Goal: Task Accomplishment & Management: Manage account settings

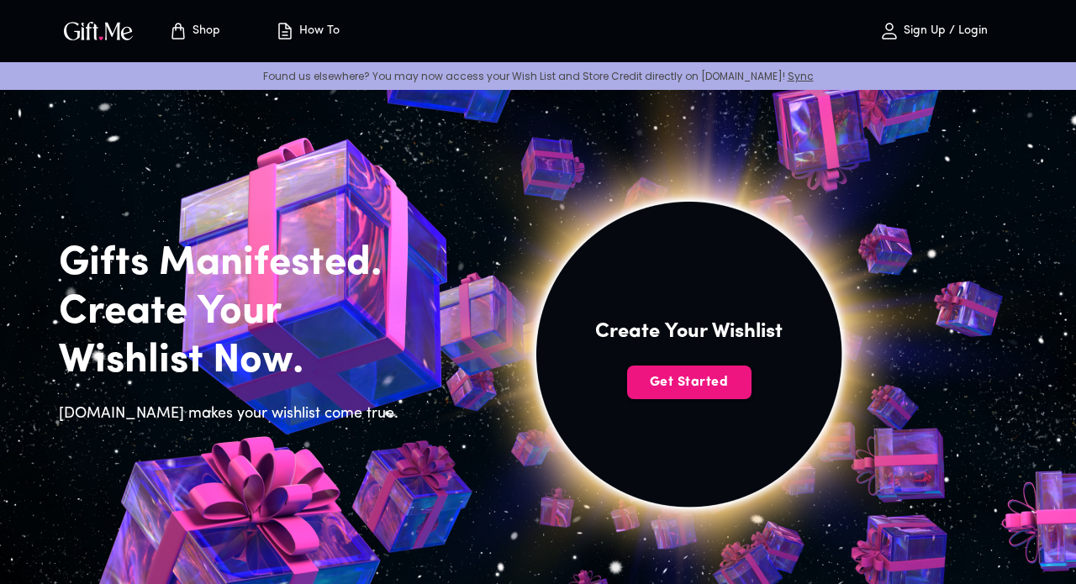
click at [978, 33] on p "Sign Up / Login" at bounding box center [944, 31] width 88 height 14
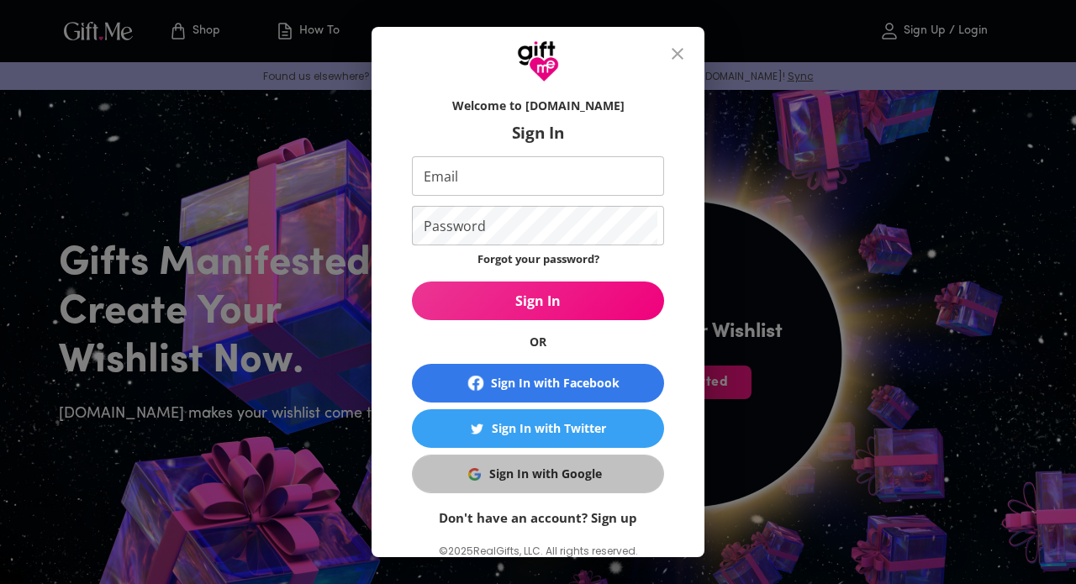
click at [612, 479] on span "Sign In with Google" at bounding box center [535, 474] width 231 height 18
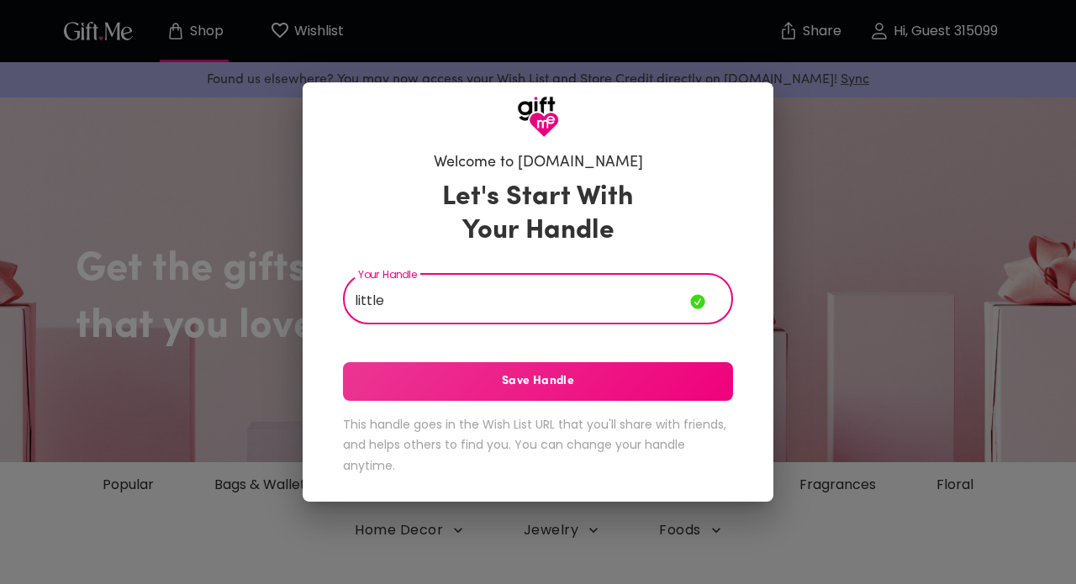
drag, startPoint x: 544, startPoint y: 309, endPoint x: 644, endPoint y: 299, distance: 100.7
click at [644, 298] on input "little" at bounding box center [516, 300] width 347 height 47
type input "ariellittle"
click at [563, 398] on button "Save Handle" at bounding box center [538, 381] width 390 height 39
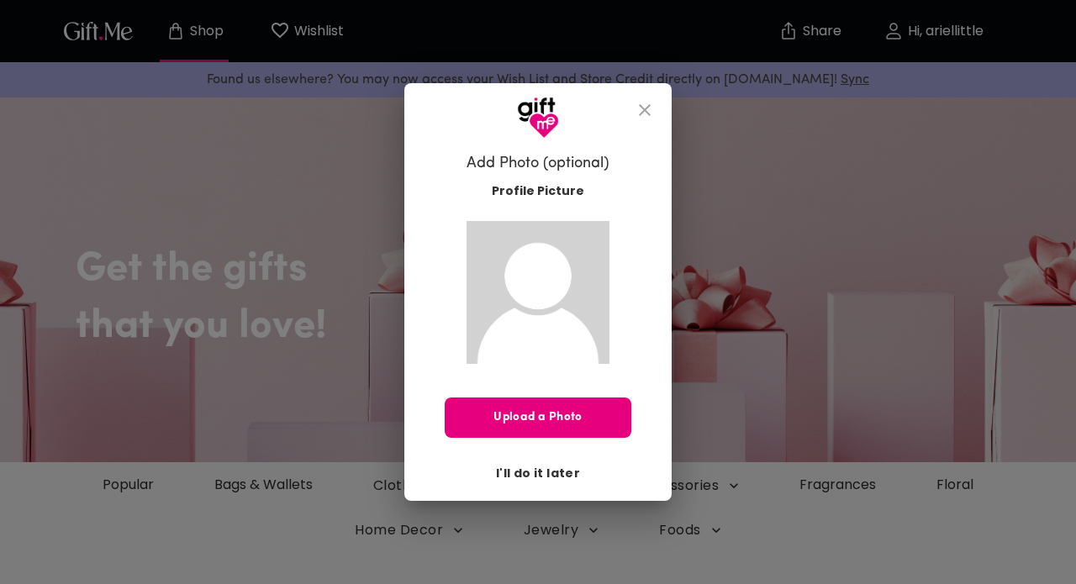
click at [557, 474] on span "I'll do it later" at bounding box center [538, 473] width 84 height 18
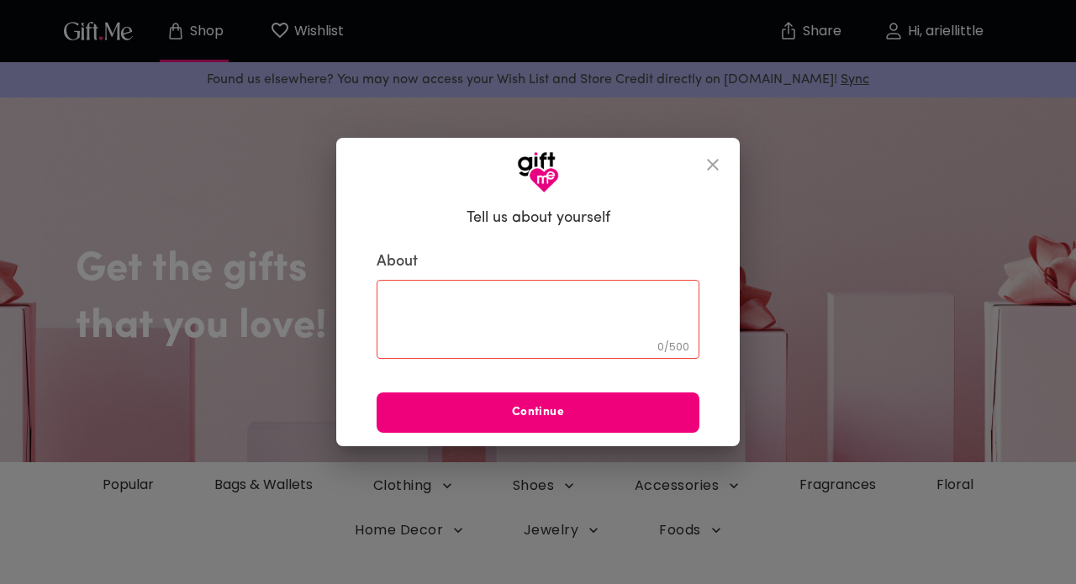
click at [534, 412] on span "Continue" at bounding box center [538, 413] width 323 height 18
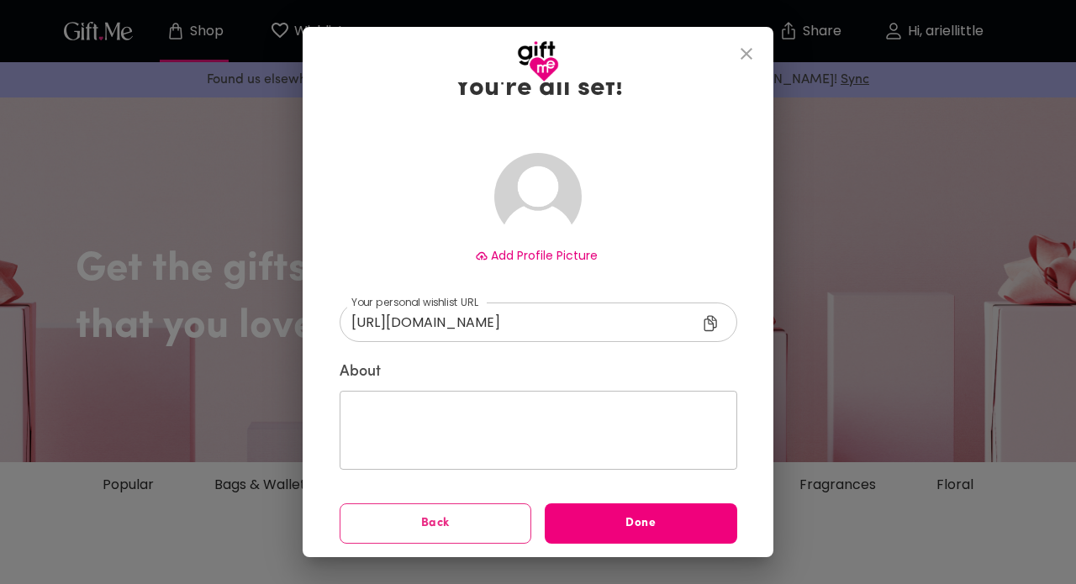
scroll to position [53, 0]
click at [624, 514] on button "Done" at bounding box center [641, 525] width 193 height 40
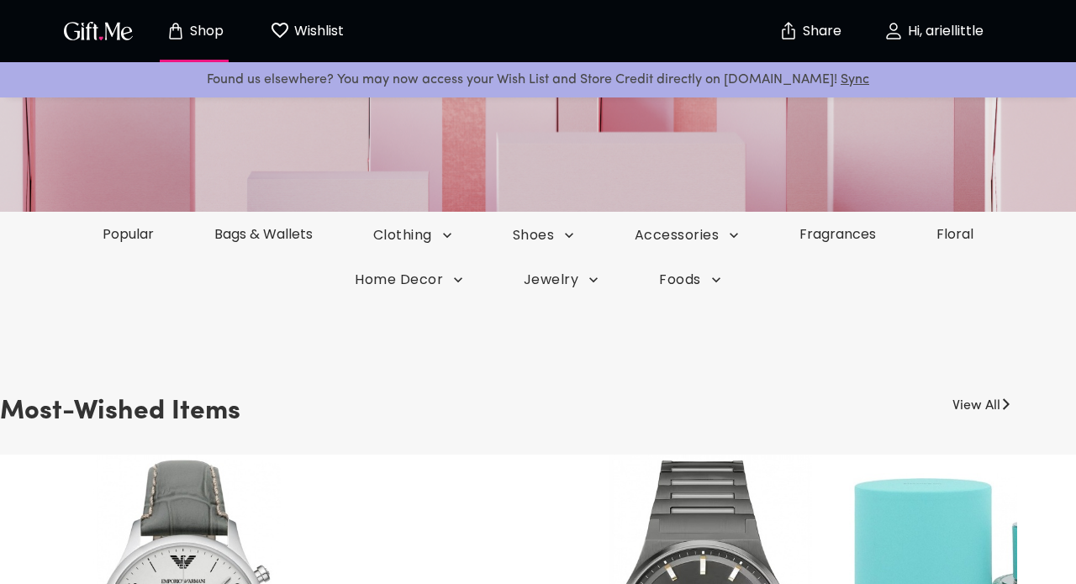
scroll to position [252, 0]
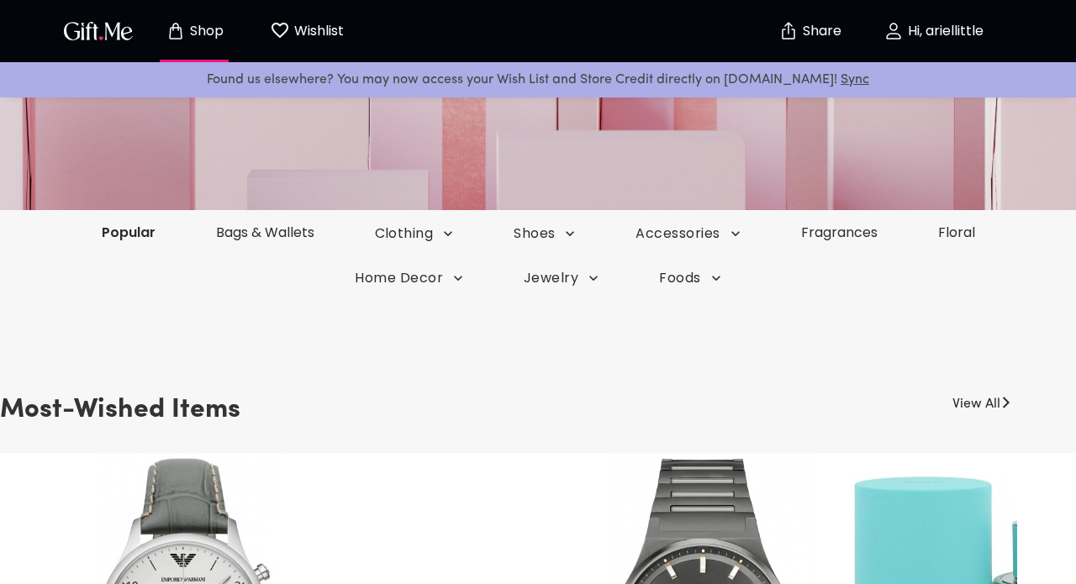
click at [158, 232] on link "Popular" at bounding box center [128, 232] width 114 height 19
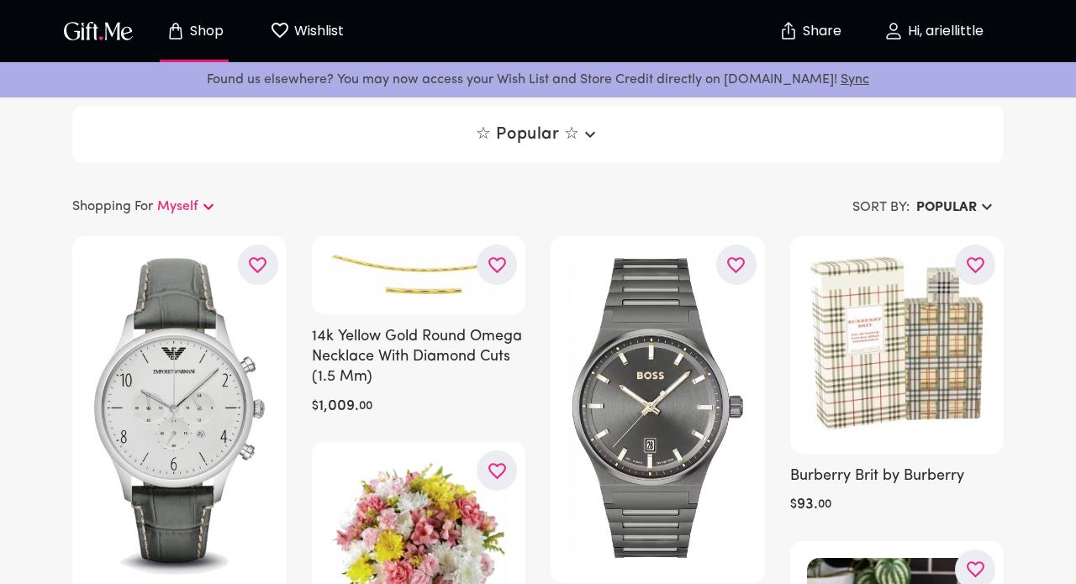
click at [592, 132] on icon "button" at bounding box center [590, 134] width 20 height 20
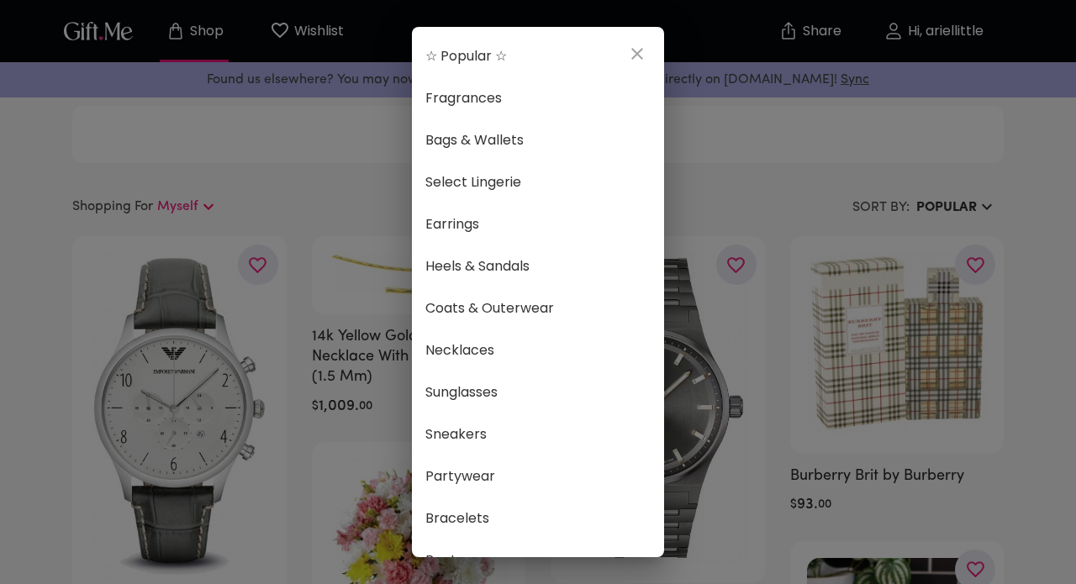
click at [719, 149] on div "☆ Popular ☆ Fragrances Bags & Wallets Select Lingerie Earrings Heels & Sandals …" at bounding box center [538, 292] width 1076 height 584
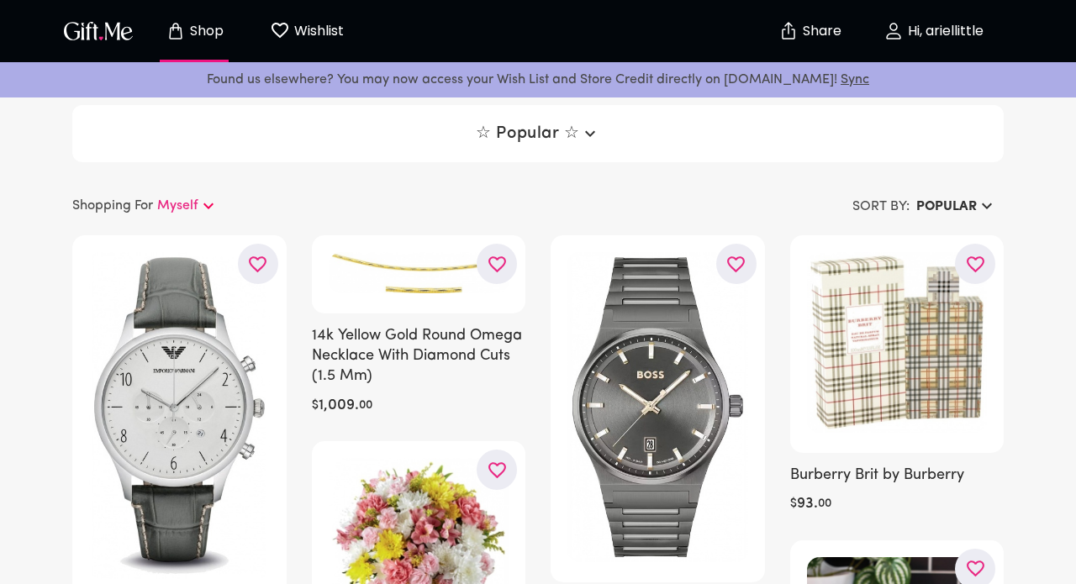
scroll to position [4, 0]
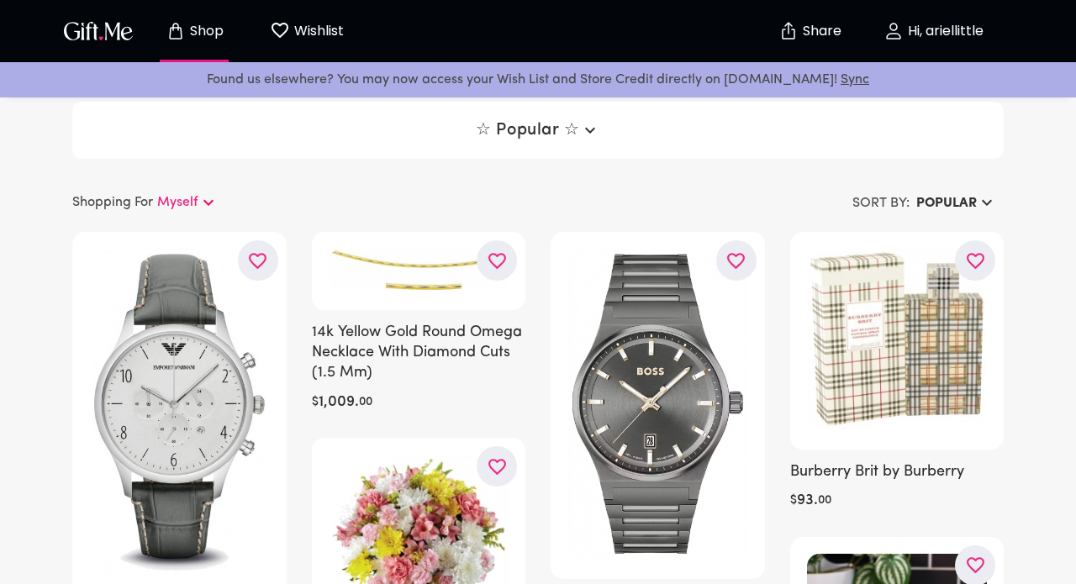
click at [107, 34] on img "button" at bounding box center [99, 30] width 76 height 24
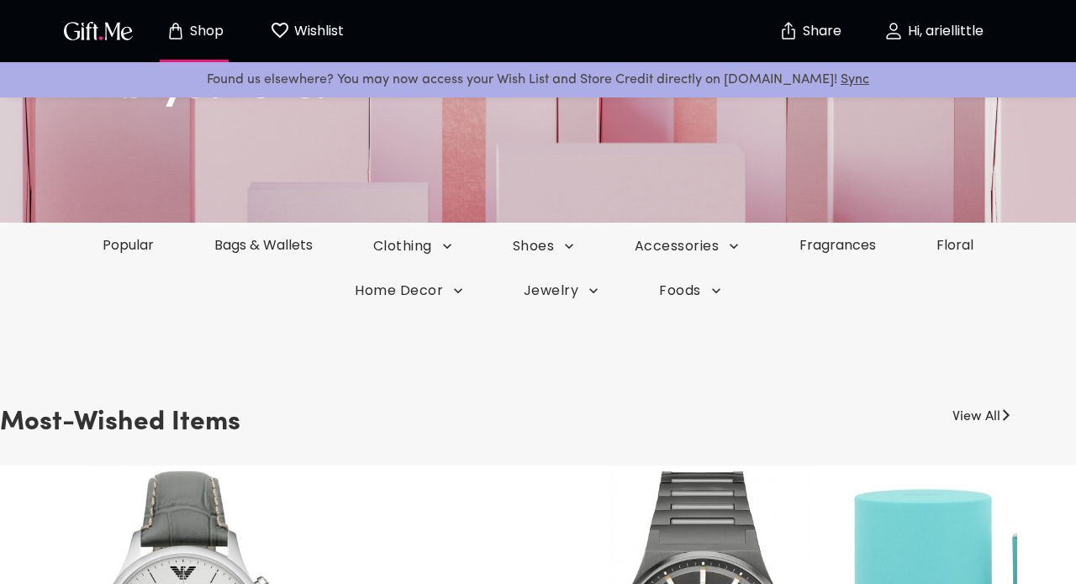
scroll to position [240, 0]
click at [704, 286] on span "Foods" at bounding box center [690, 290] width 65 height 18
click at [702, 289] on div at bounding box center [538, 292] width 1076 height 584
click at [714, 290] on icon "button" at bounding box center [718, 290] width 8 height 5
click at [687, 289] on div at bounding box center [538, 292] width 1076 height 584
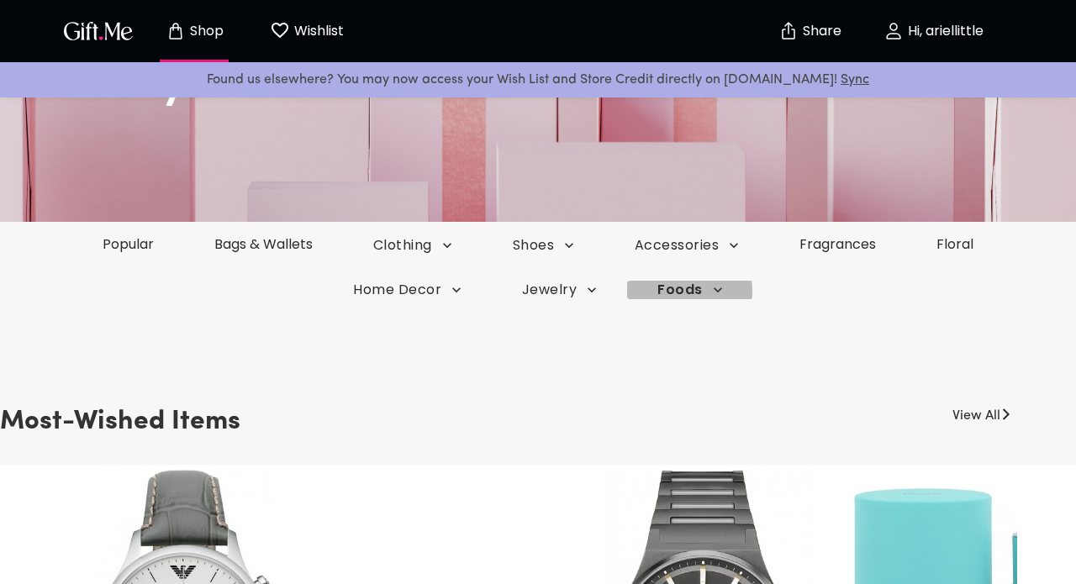
click at [685, 291] on span "Foods" at bounding box center [690, 290] width 65 height 18
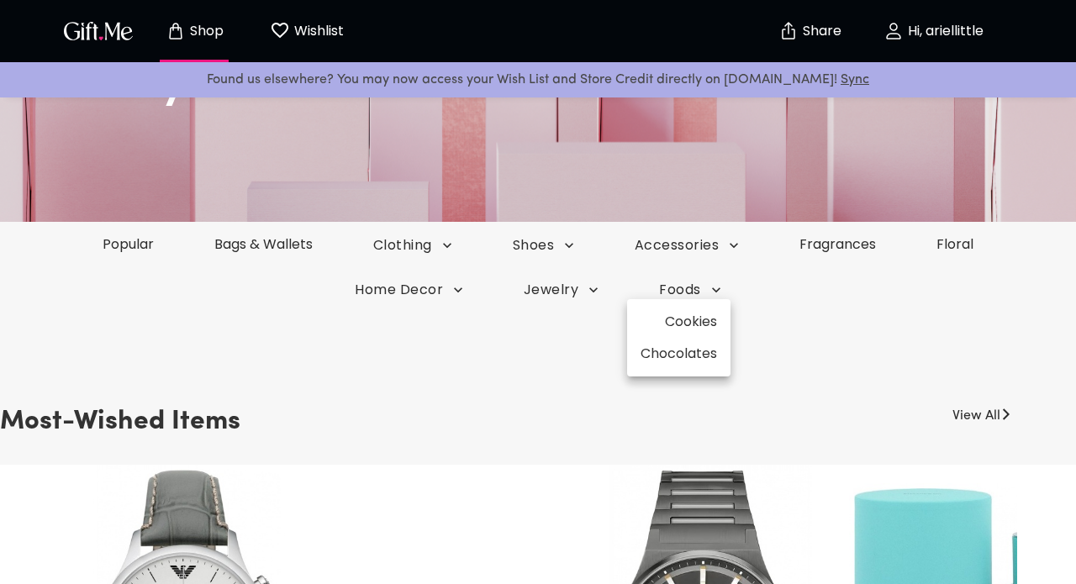
click at [718, 288] on div at bounding box center [538, 292] width 1076 height 584
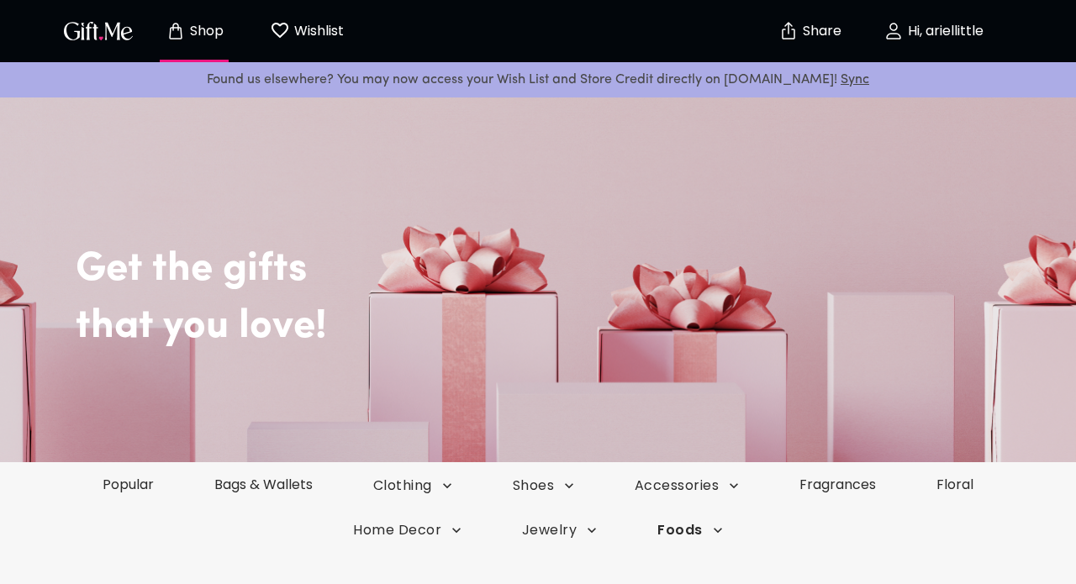
scroll to position [0, 0]
click at [841, 80] on link "Sync" at bounding box center [855, 79] width 29 height 13
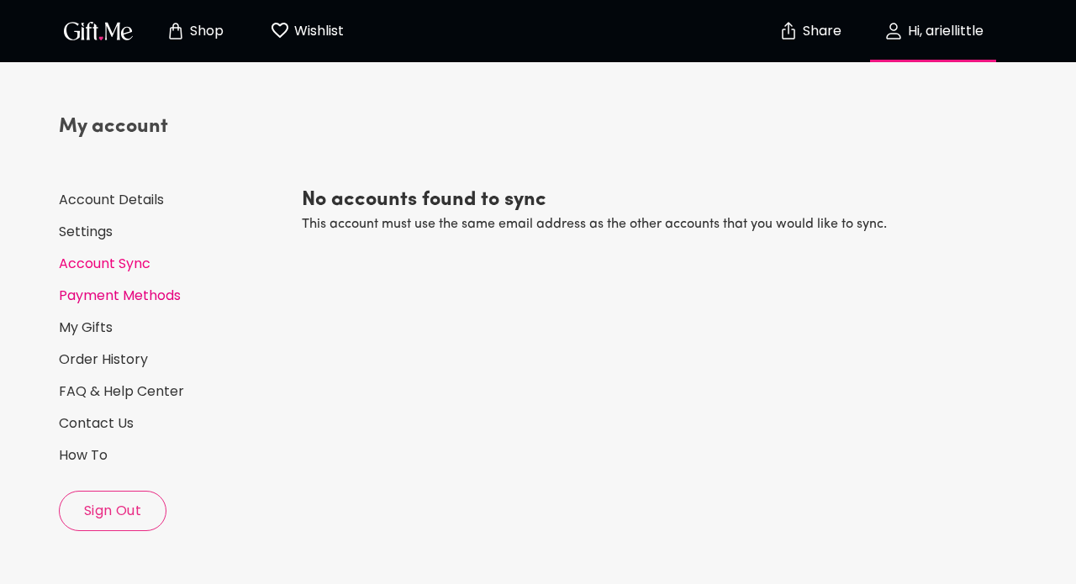
click at [125, 296] on link "Payment Methods" at bounding box center [174, 296] width 230 height 18
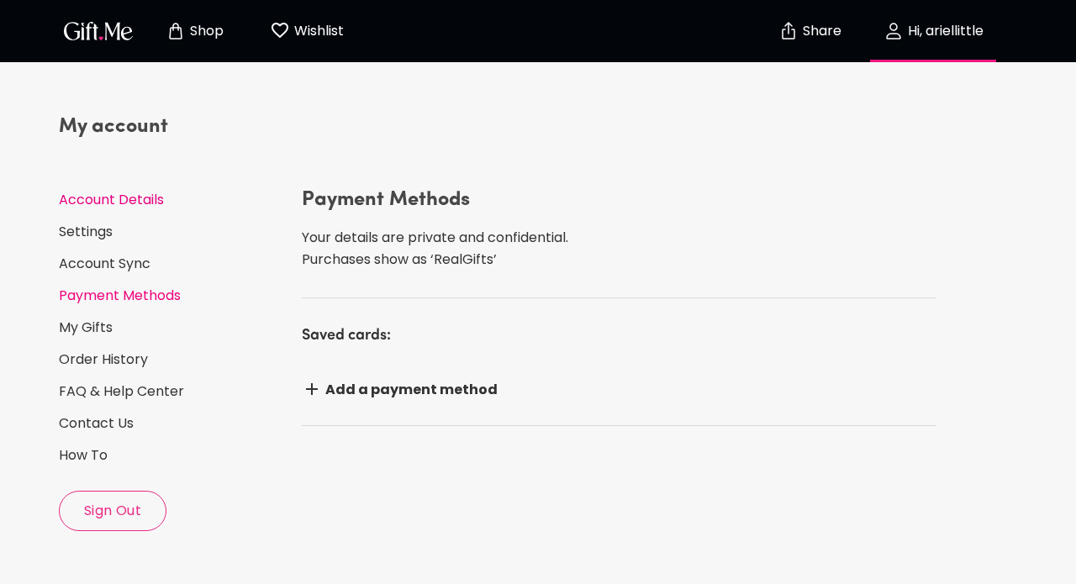
click at [136, 203] on link "Account Details" at bounding box center [174, 200] width 230 height 18
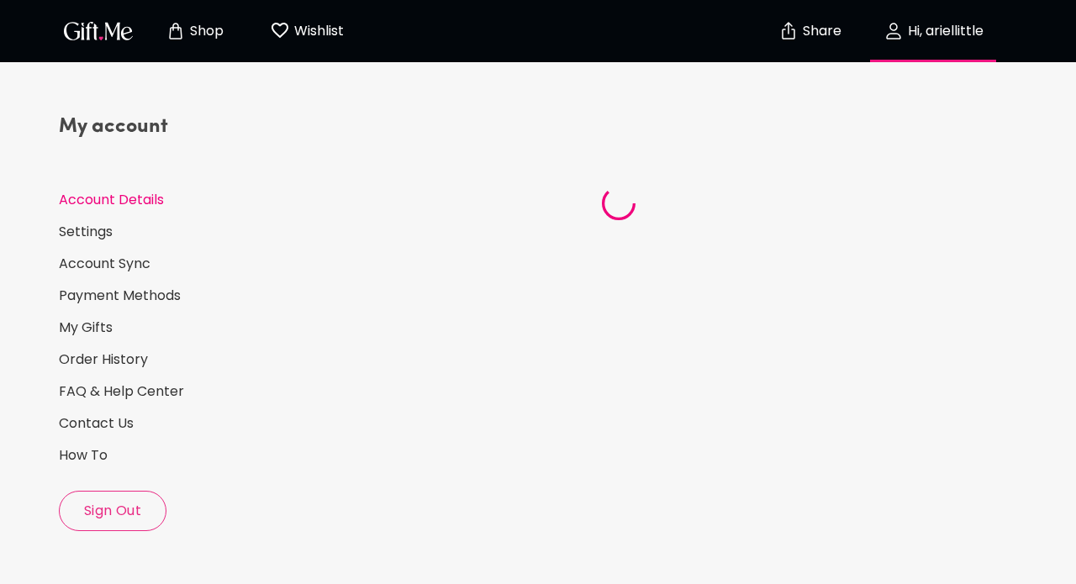
select select "US"
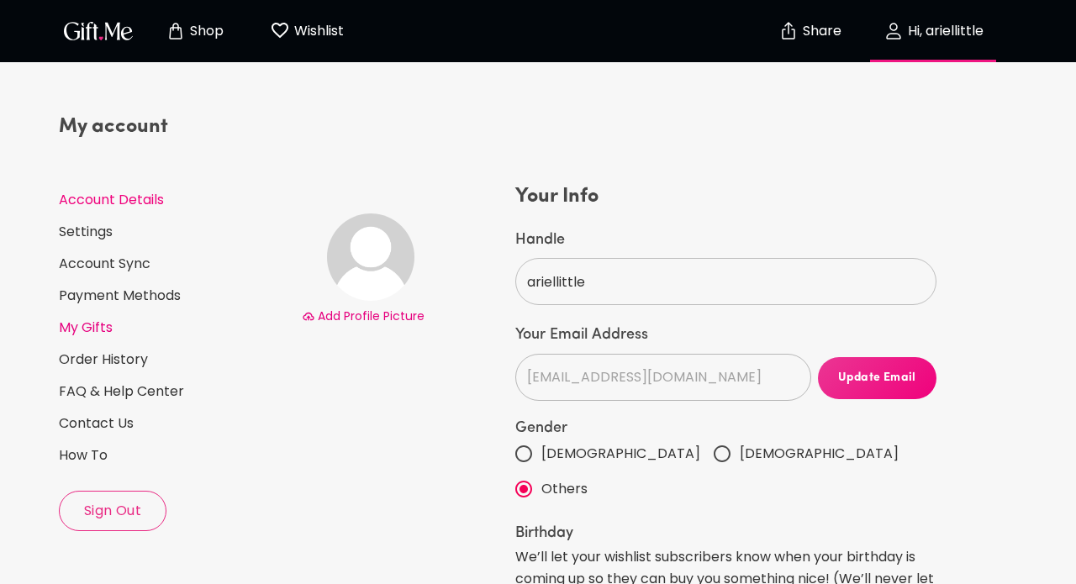
click at [99, 325] on link "My Gifts" at bounding box center [174, 328] width 230 height 18
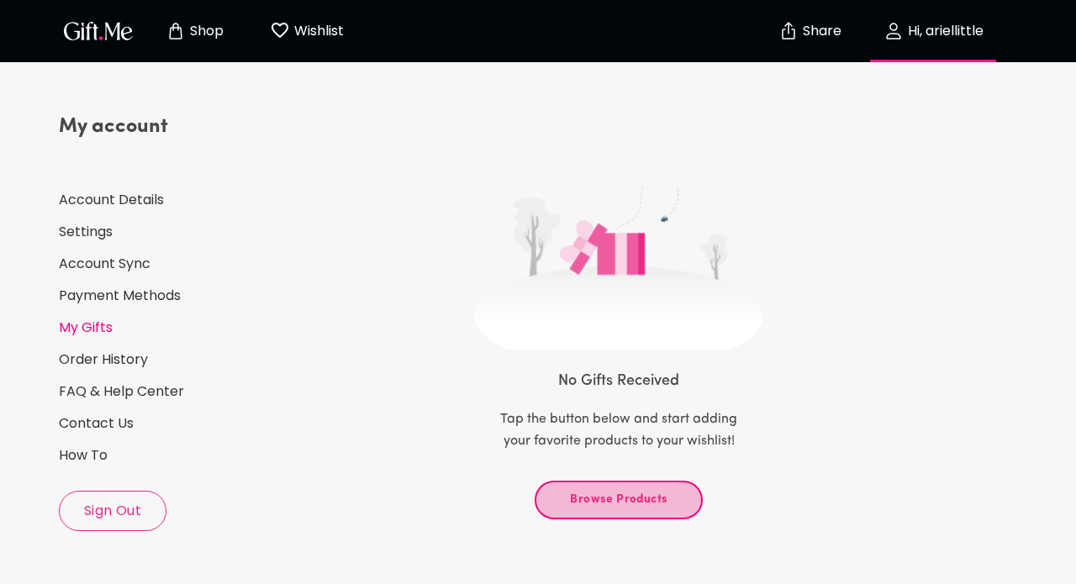
click at [602, 506] on span "Browse Products" at bounding box center [619, 500] width 140 height 18
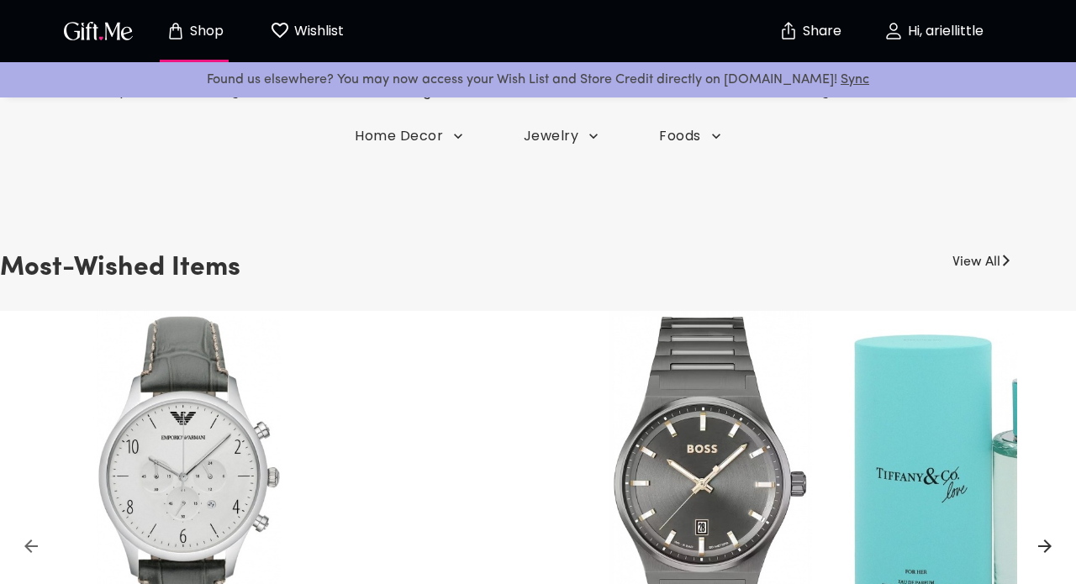
scroll to position [399, 0]
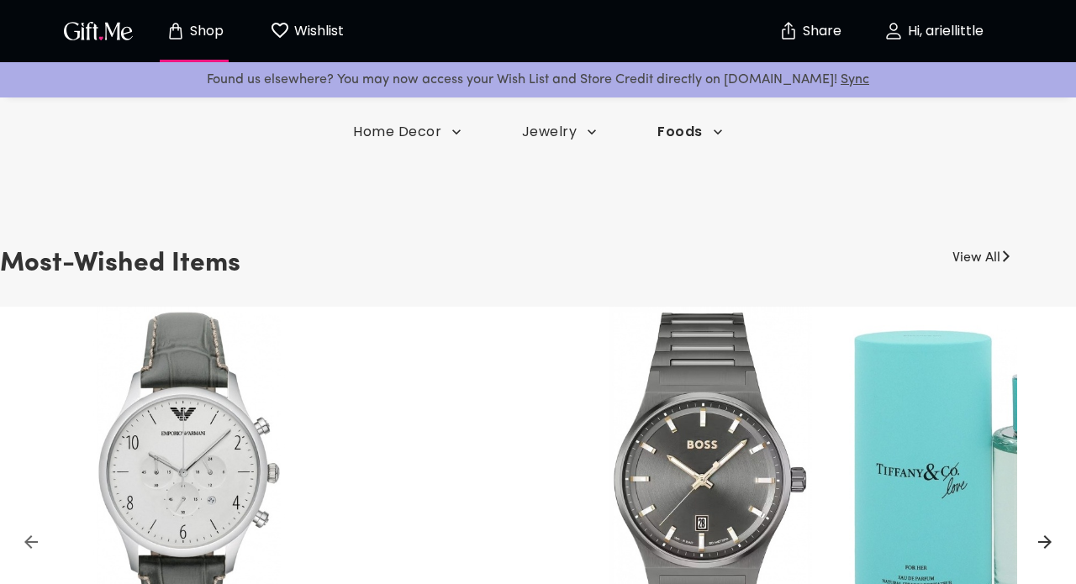
click at [710, 135] on icon "button" at bounding box center [718, 132] width 17 height 17
click at [841, 181] on div at bounding box center [538, 292] width 1076 height 584
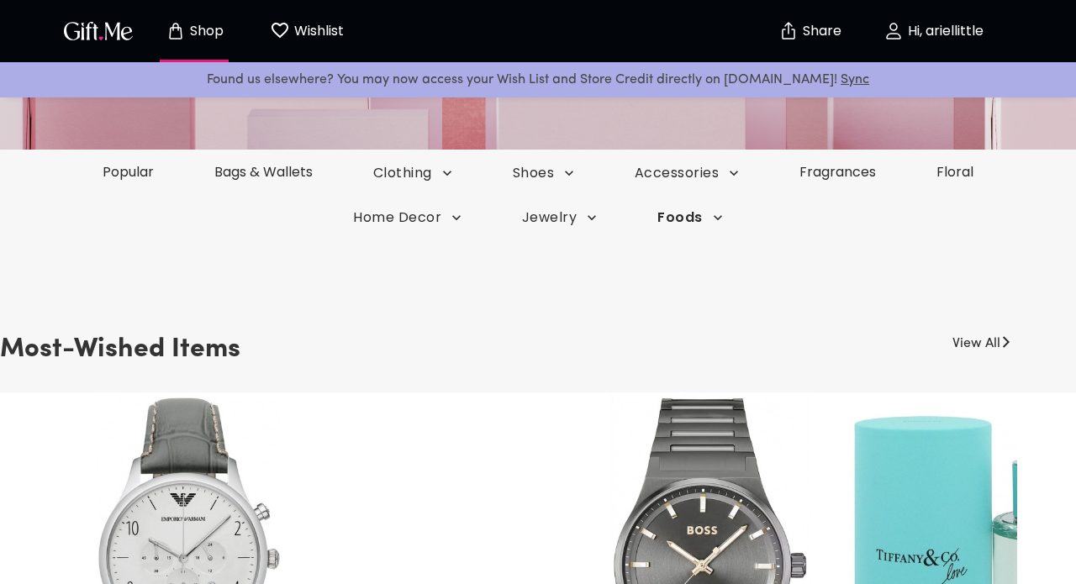
scroll to position [297, 0]
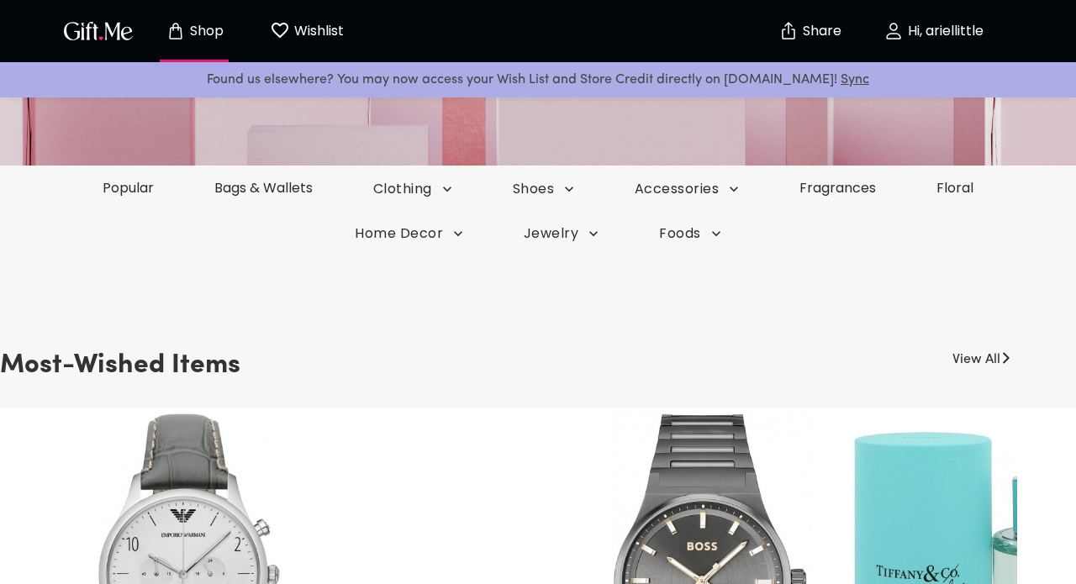
click at [82, 14] on div "Shop Wishlist 0" at bounding box center [211, 31] width 304 height 54
click at [82, 29] on img "button" at bounding box center [99, 30] width 76 height 24
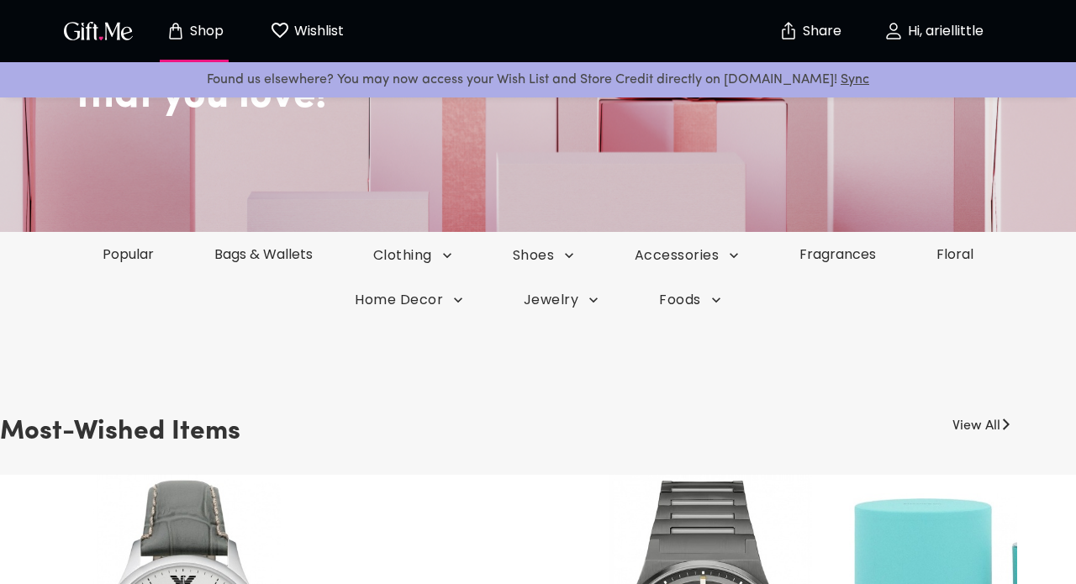
scroll to position [357, 0]
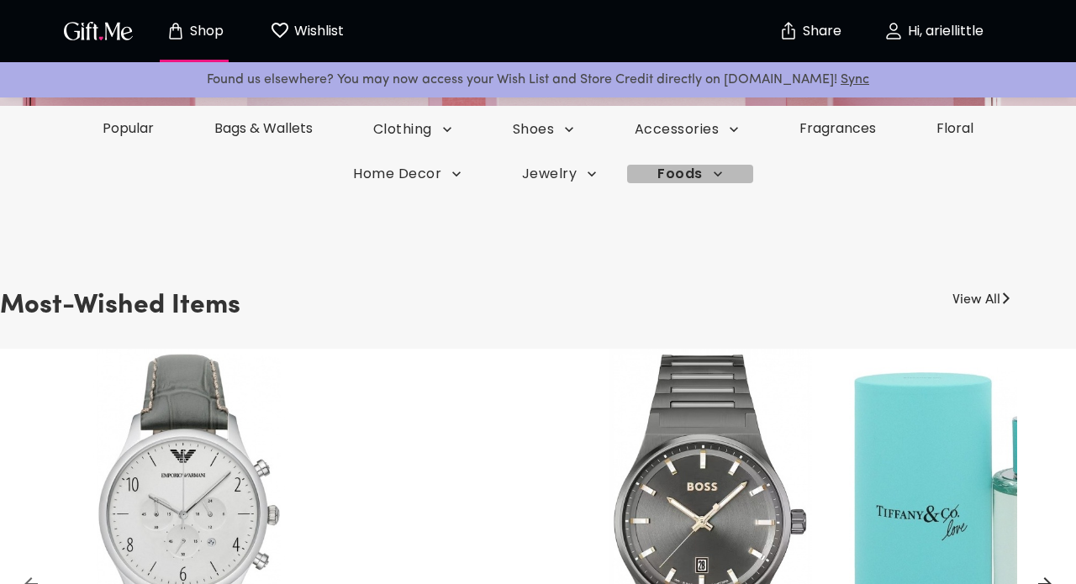
click at [710, 171] on icon "button" at bounding box center [718, 174] width 17 height 17
click at [592, 171] on div at bounding box center [538, 292] width 1076 height 584
click at [148, 125] on link "Popular" at bounding box center [128, 128] width 114 height 19
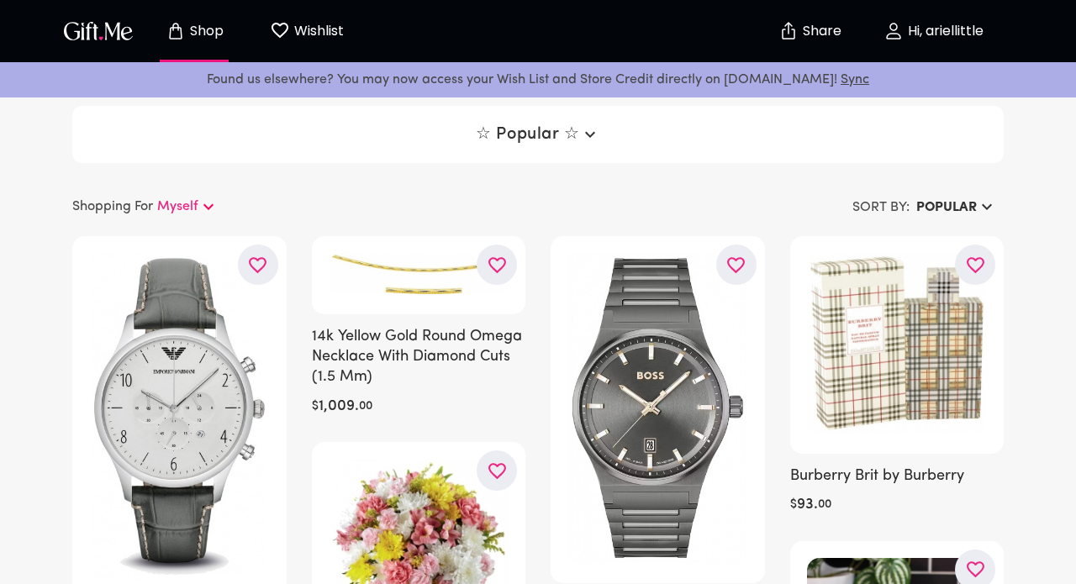
click at [94, 41] on img "button" at bounding box center [99, 30] width 76 height 24
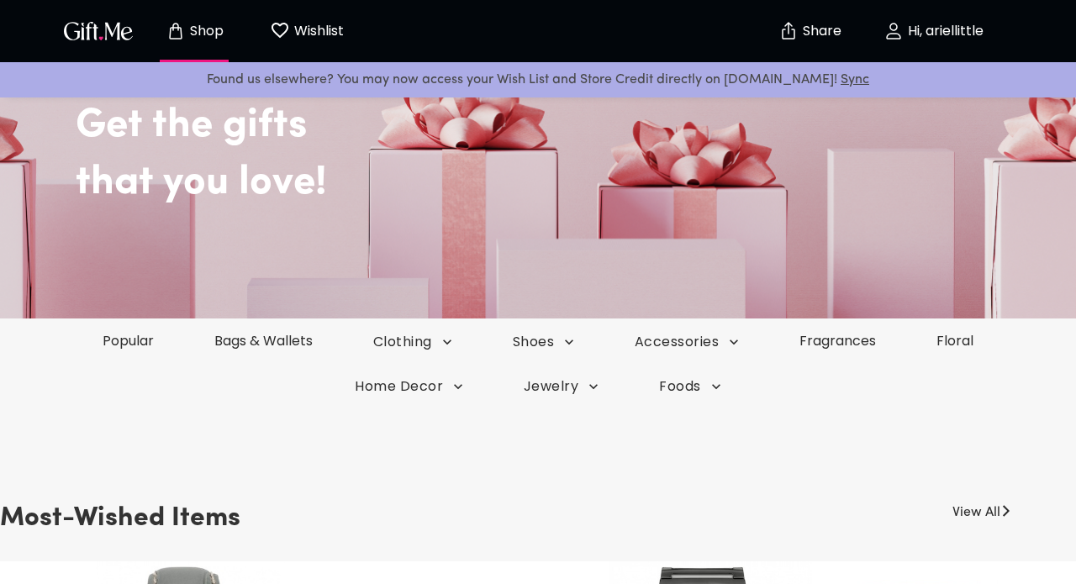
scroll to position [148, 0]
